Goal: Information Seeking & Learning: Learn about a topic

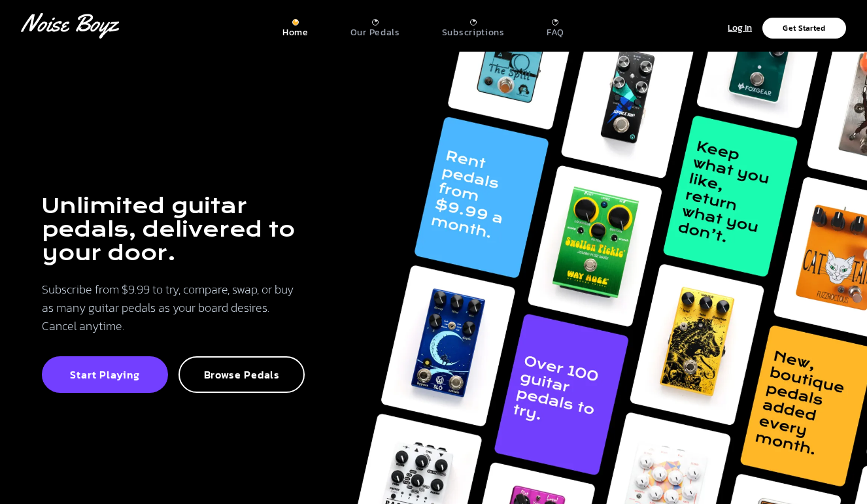
click at [380, 33] on p "Our Pedals" at bounding box center [376, 33] width 50 height 12
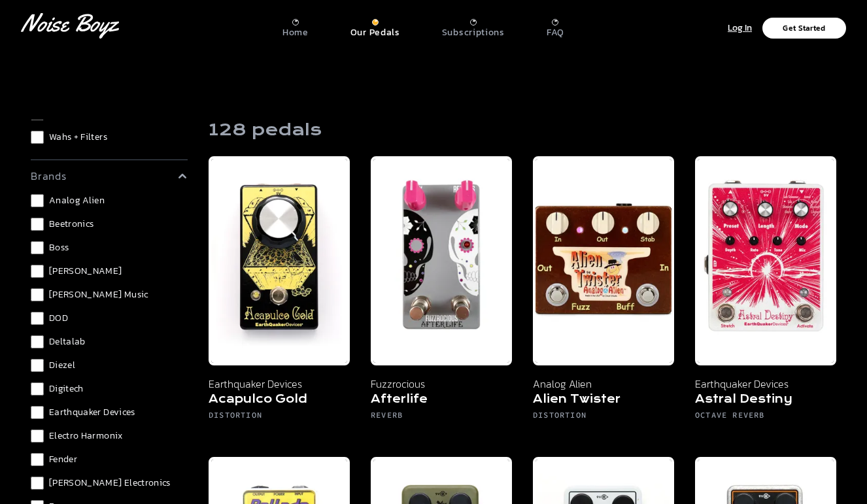
scroll to position [347, 0]
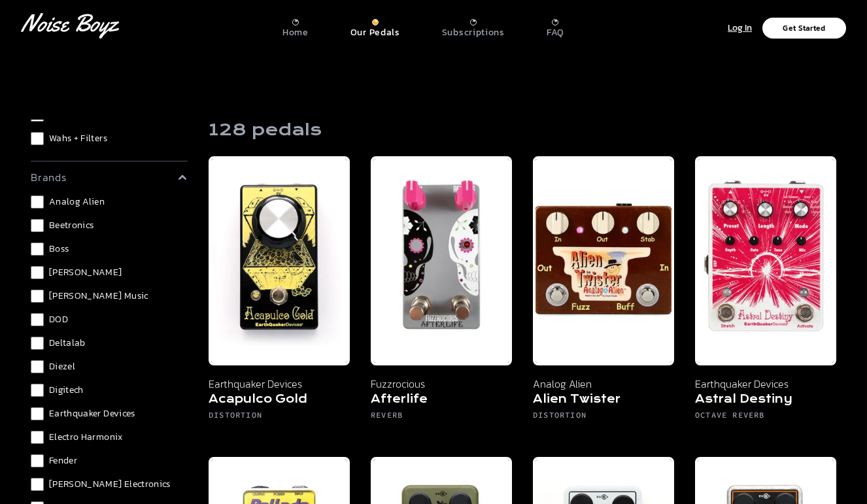
click at [58, 249] on span "Boss" at bounding box center [59, 249] width 20 height 13
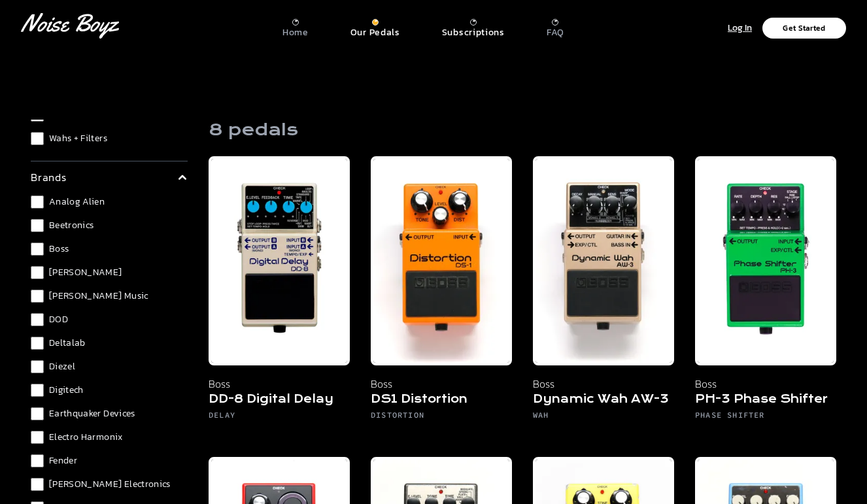
click at [474, 27] on p "Subscriptions" at bounding box center [473, 33] width 63 height 12
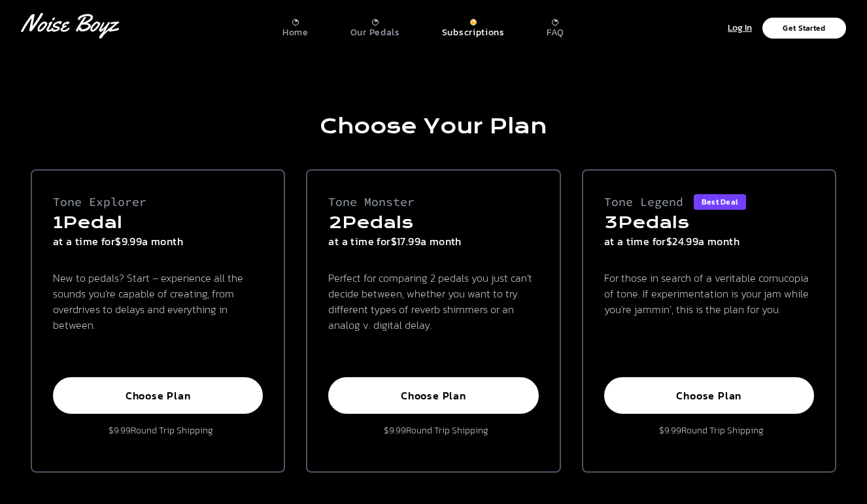
click at [302, 41] on nav "[PERSON_NAME] Logo Home Our Pedals Subscriptions FAQ Log In Get Started" at bounding box center [433, 26] width 867 height 52
click at [369, 20] on div "Our Pedals" at bounding box center [376, 29] width 50 height 20
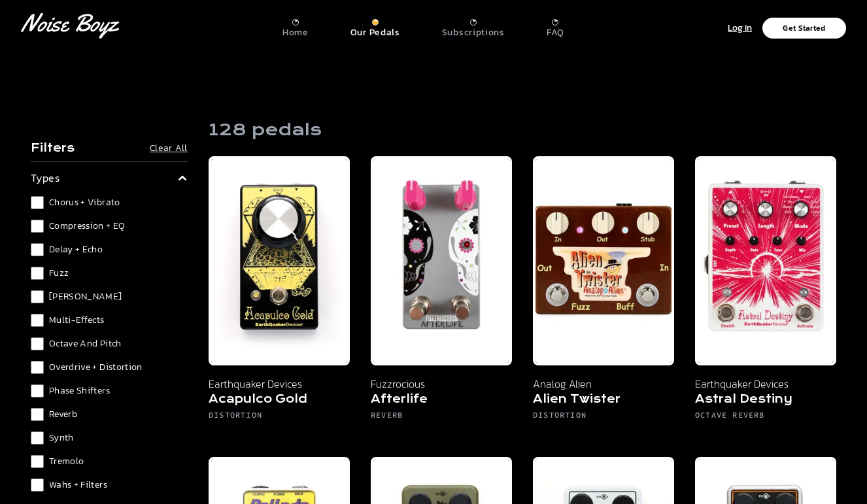
click at [377, 22] on div at bounding box center [375, 22] width 7 height 7
click at [62, 441] on span "Synth" at bounding box center [61, 438] width 25 height 13
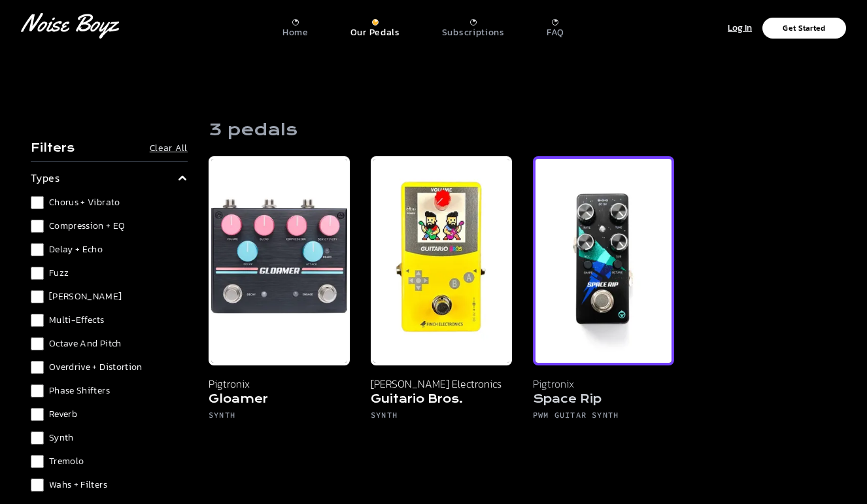
click at [618, 277] on img at bounding box center [603, 260] width 141 height 209
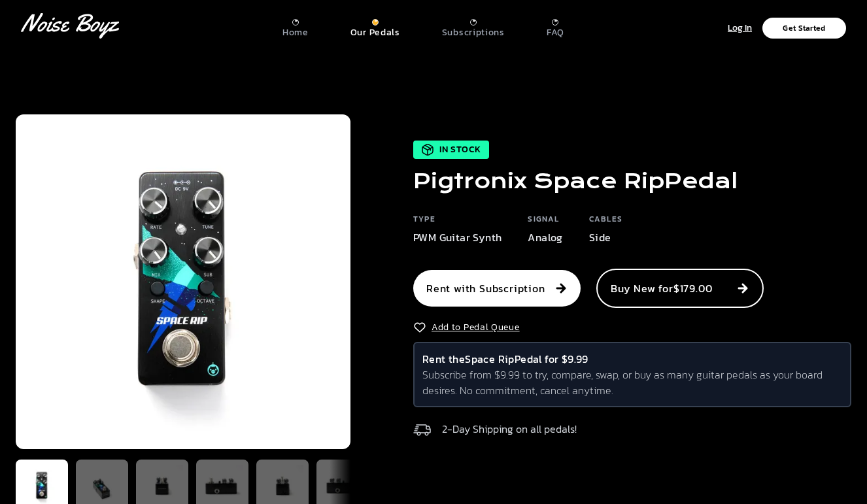
click at [152, 216] on img at bounding box center [183, 281] width 335 height 335
click at [92, 480] on img at bounding box center [102, 486] width 42 height 42
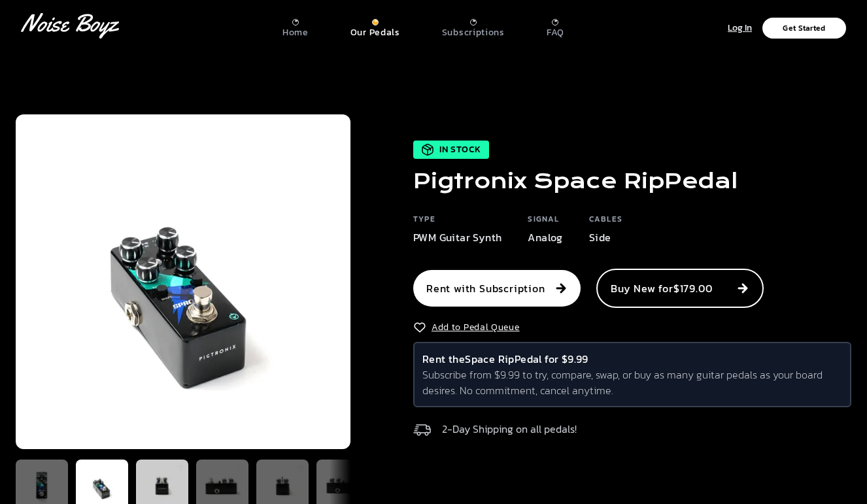
click at [165, 477] on img at bounding box center [162, 486] width 42 height 42
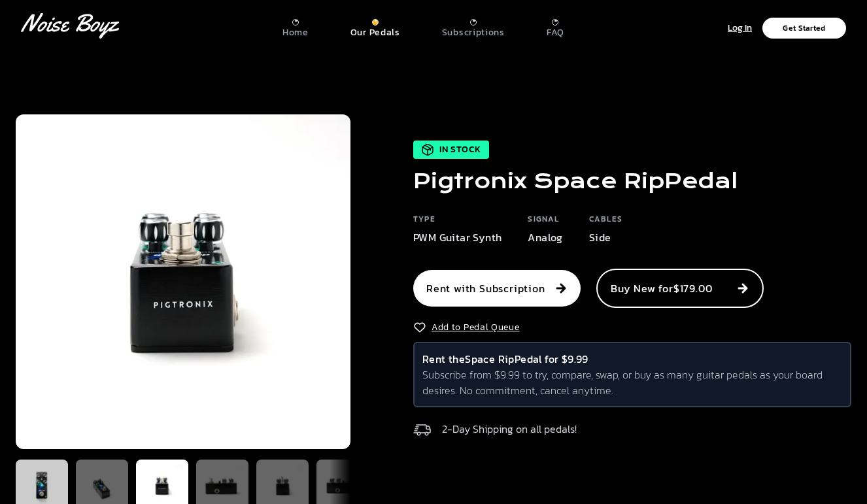
click at [51, 479] on img at bounding box center [42, 486] width 42 height 42
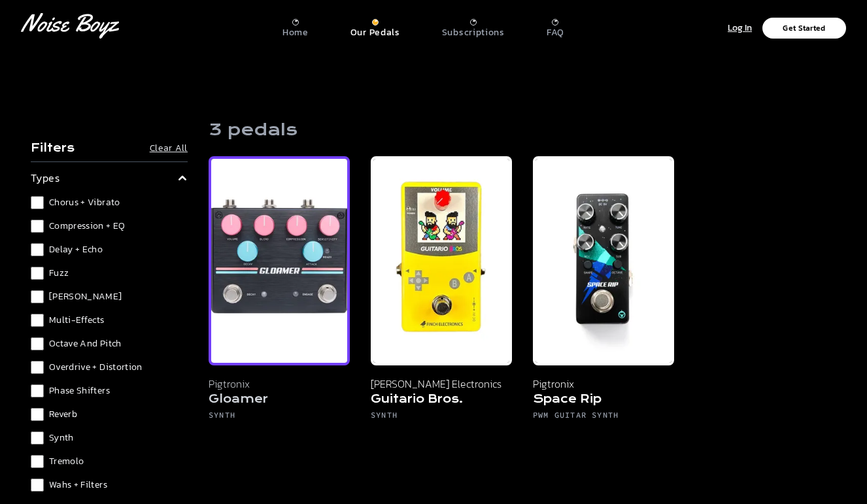
click at [282, 230] on img at bounding box center [279, 260] width 141 height 209
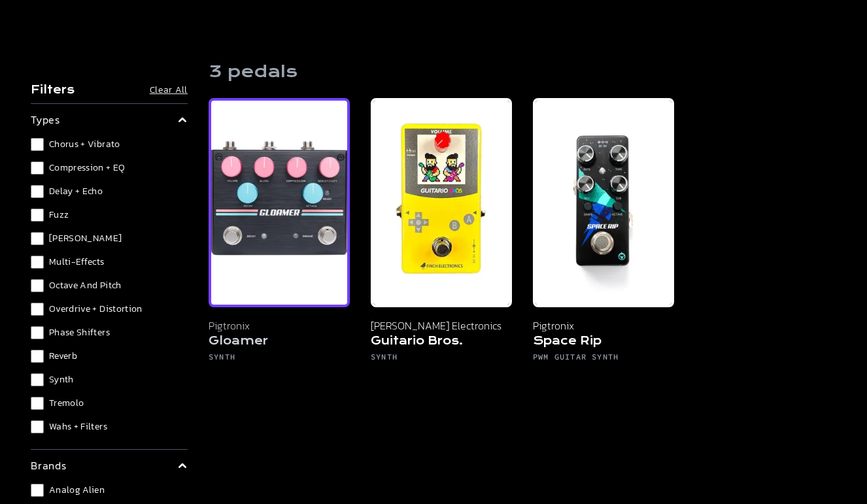
scroll to position [62, 0]
